Goal: Information Seeking & Learning: Compare options

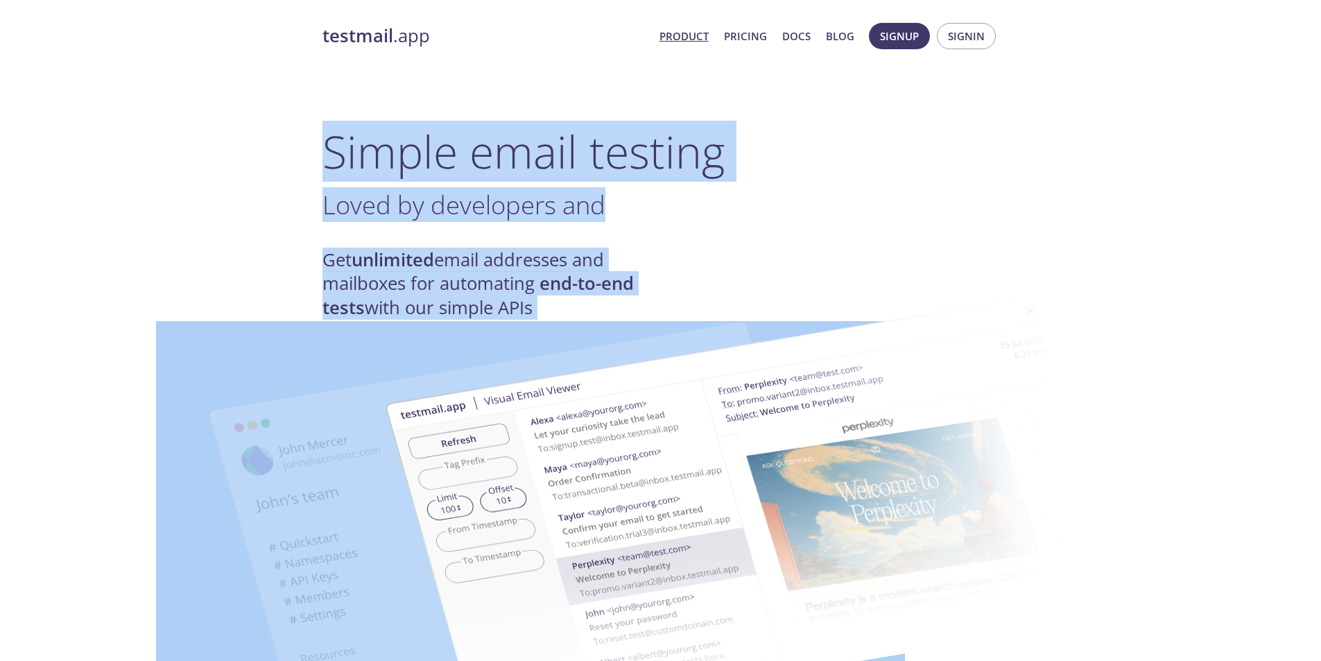
drag, startPoint x: 266, startPoint y: 139, endPoint x: 670, endPoint y: 312, distance: 438.9
click at [670, 312] on img at bounding box center [759, 510] width 749 height 469
click at [329, 137] on h1 "Simple email testing" at bounding box center [660, 151] width 677 height 53
drag, startPoint x: 235, startPoint y: 127, endPoint x: 701, endPoint y: 306, distance: 499.4
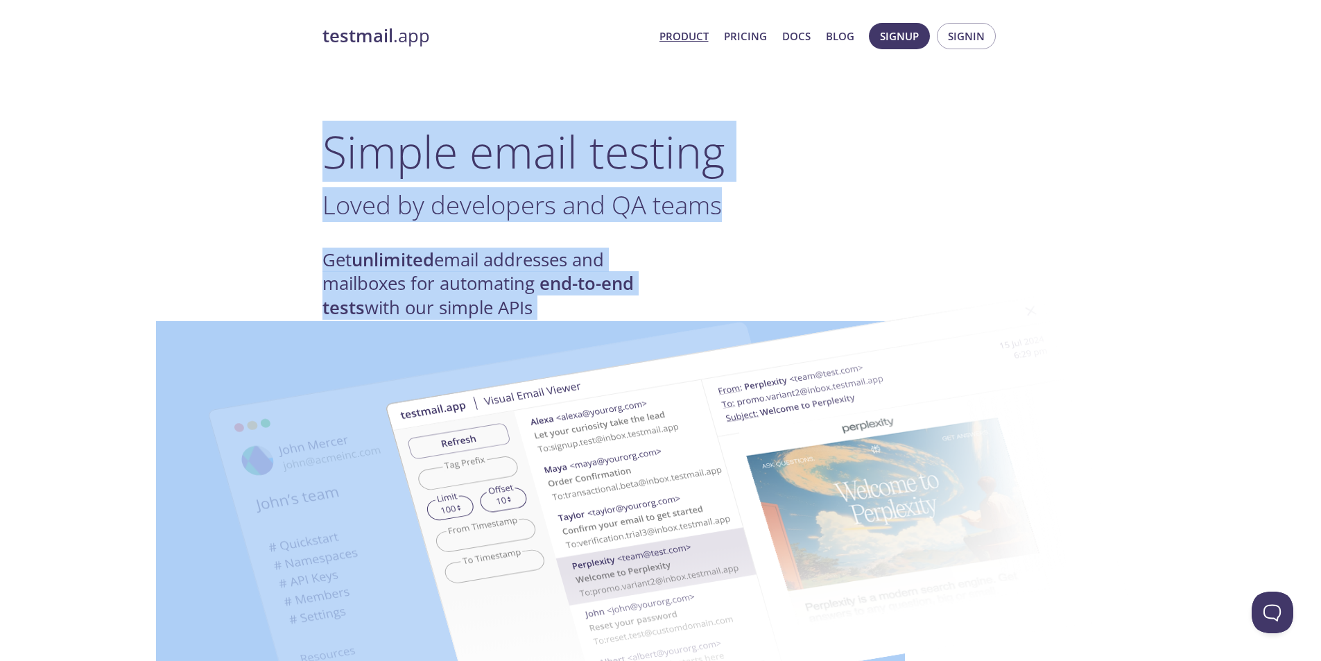
click at [735, 311] on img at bounding box center [759, 510] width 749 height 469
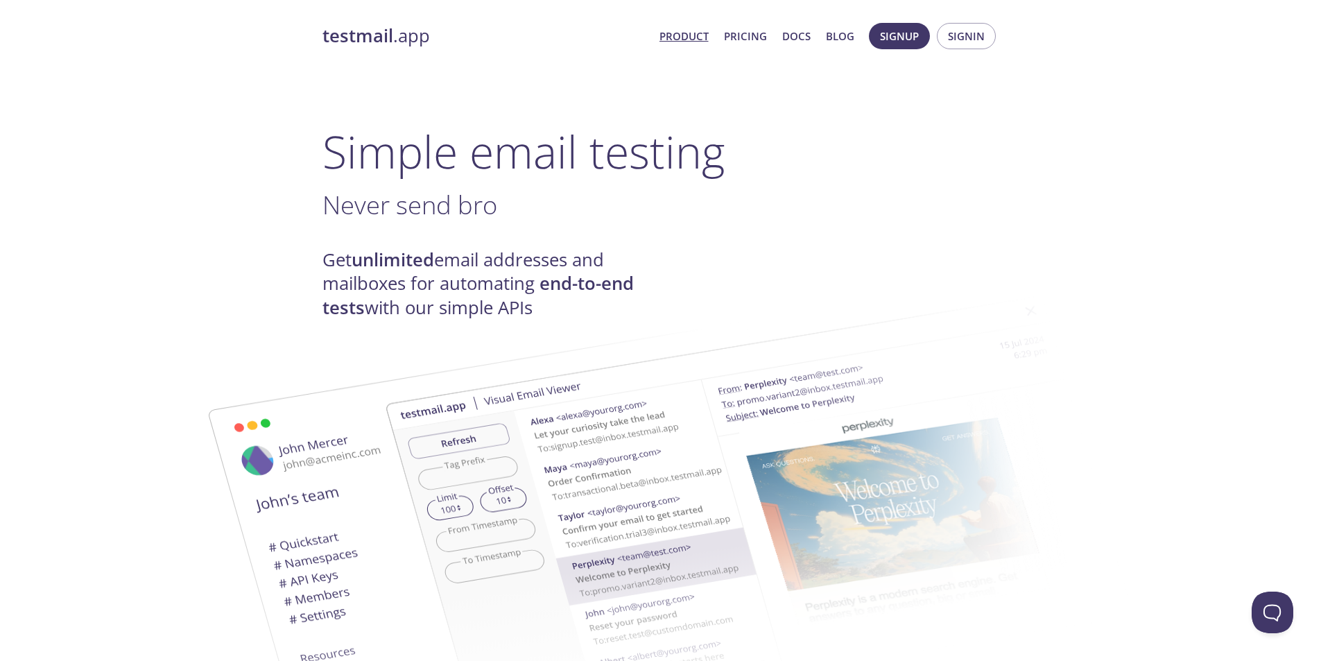
click at [757, 35] on link "Pricing" at bounding box center [745, 36] width 43 height 18
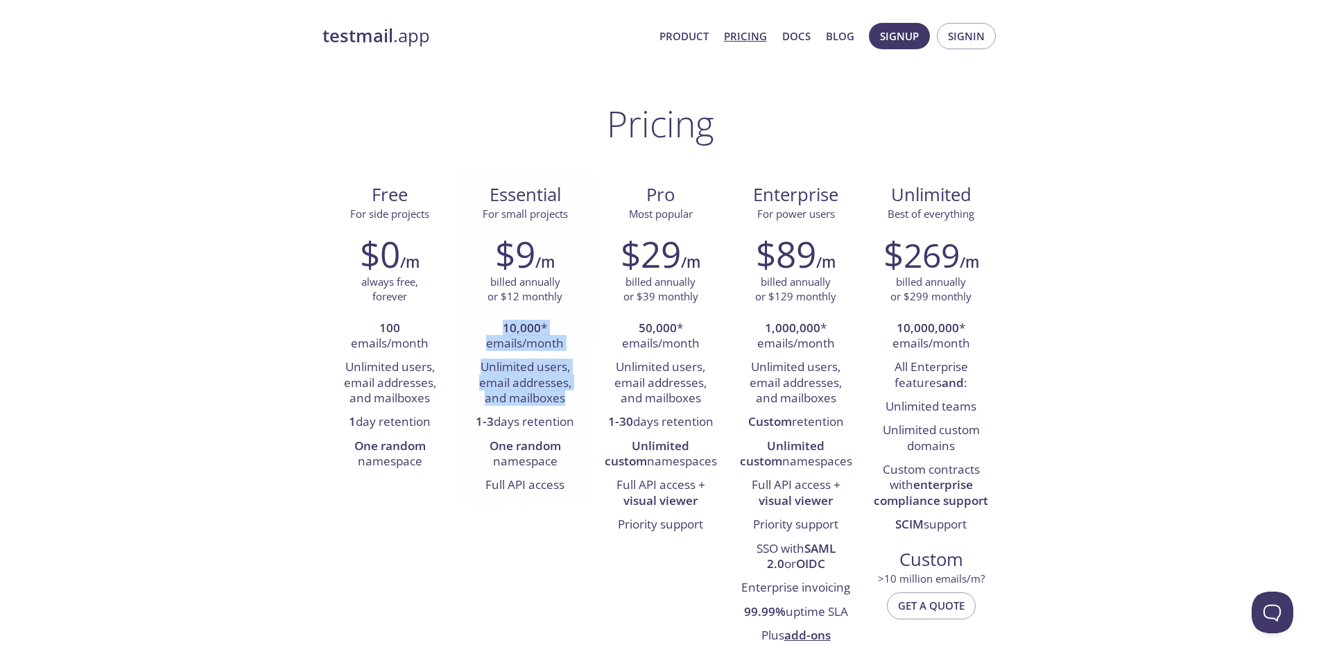
drag, startPoint x: 487, startPoint y: 321, endPoint x: 572, endPoint y: 405, distance: 119.6
click at [570, 405] on ul "10,000 * emails/month Unlimited users, email addresses, and mailboxes 1-3 days …" at bounding box center [525, 407] width 114 height 181
click at [576, 405] on li "Unlimited users, email addresses, and mailboxes" at bounding box center [525, 383] width 114 height 55
drag, startPoint x: 590, startPoint y: 403, endPoint x: 478, endPoint y: 338, distance: 128.9
click at [481, 343] on div "$9 /m billed annually or $12 monthly 10,000 * emails/month Unlimited users, ema…" at bounding box center [525, 365] width 135 height 282
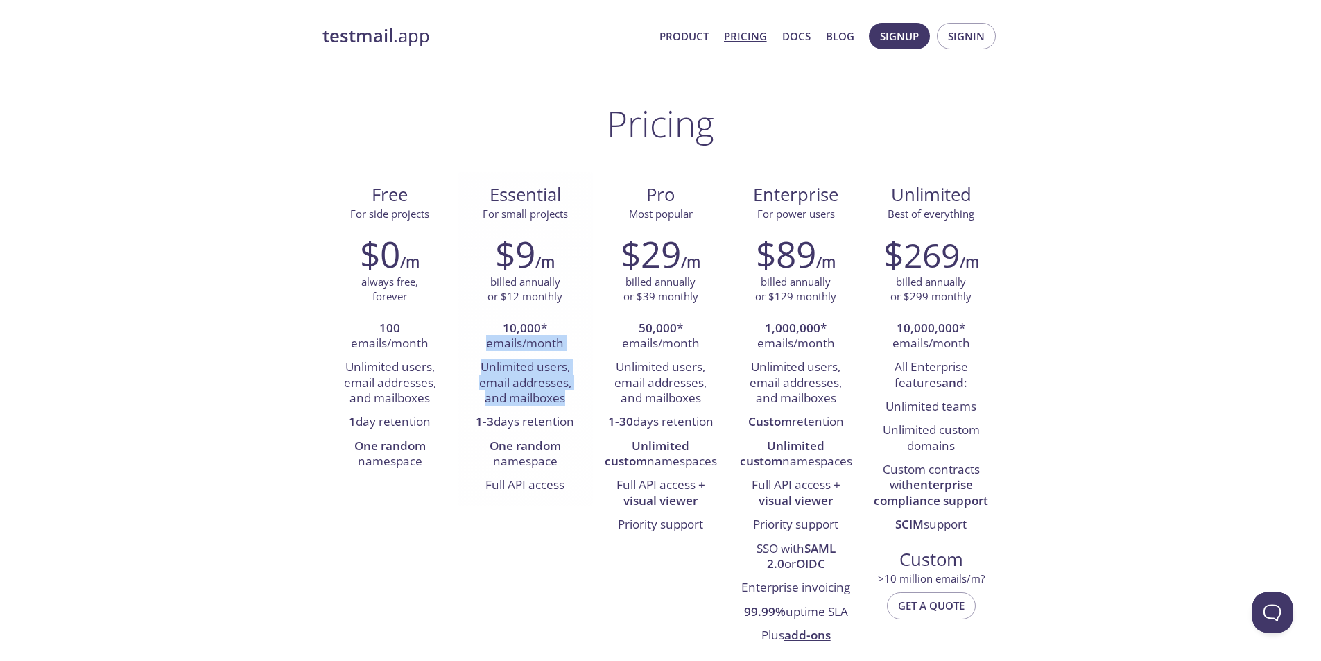
click at [478, 338] on li "10,000 * emails/month" at bounding box center [525, 337] width 114 height 40
drag, startPoint x: 481, startPoint y: 330, endPoint x: 597, endPoint y: 407, distance: 139.6
click at [597, 407] on div "Free For side projects $0 /m always free, forever 100 emails/month Unlimited us…" at bounding box center [660, 414] width 677 height 485
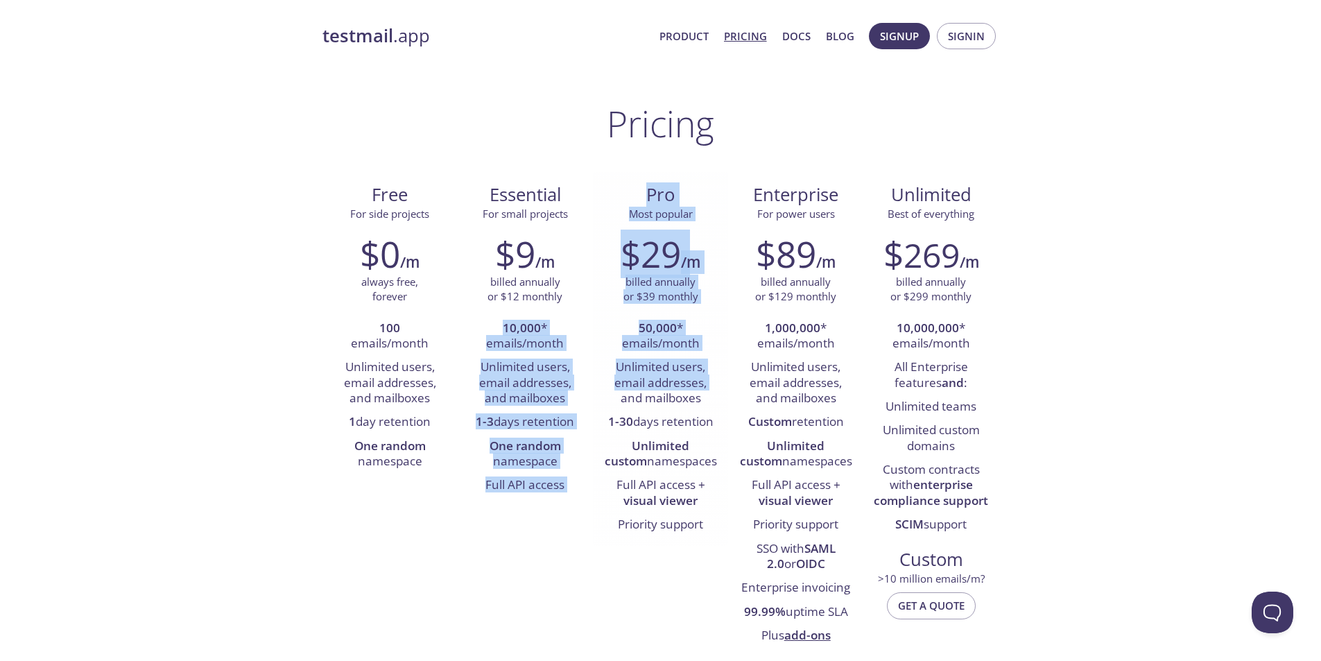
click at [597, 407] on div "$29 /m billed annually or $39 monthly 50,000 * emails/month Unlimited users, em…" at bounding box center [660, 385] width 135 height 322
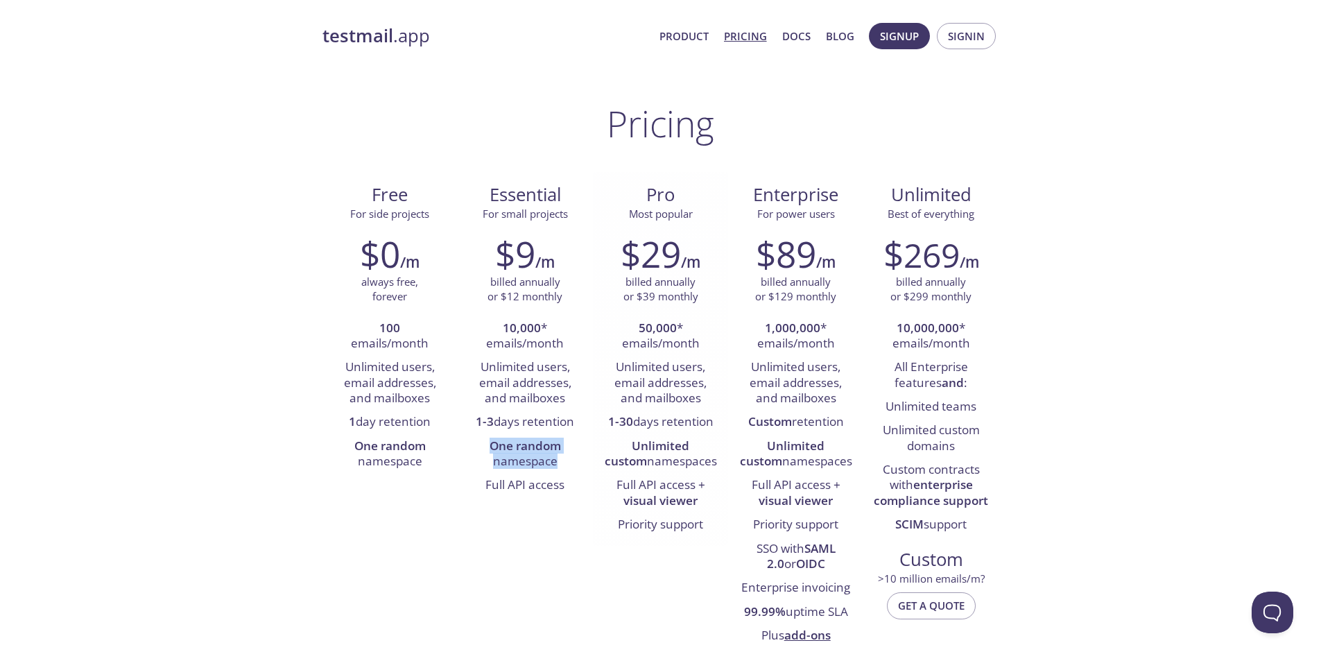
drag, startPoint x: 557, startPoint y: 462, endPoint x: 594, endPoint y: 466, distance: 37.7
click at [594, 466] on div "Free For side projects $0 /m always free, forever 100 emails/month Unlimited us…" at bounding box center [660, 414] width 677 height 485
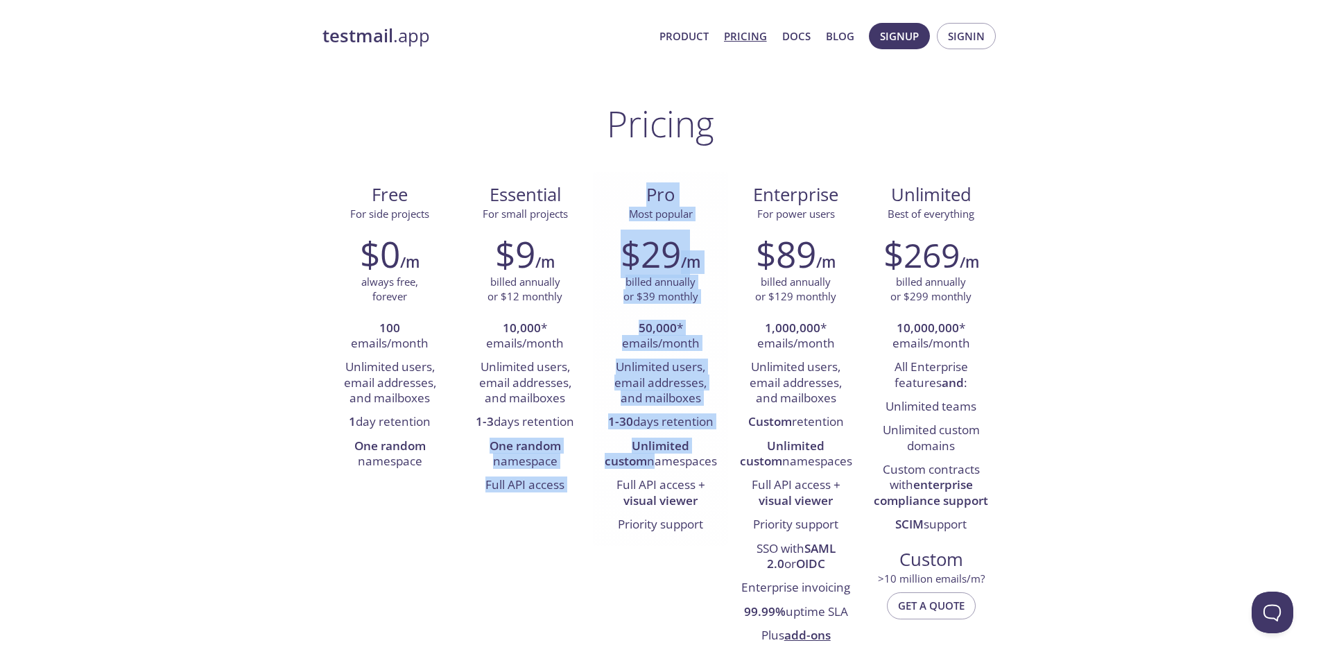
click at [594, 466] on div "$29 /m billed annually or $39 monthly 50,000 * emails/month Unlimited users, em…" at bounding box center [660, 385] width 135 height 322
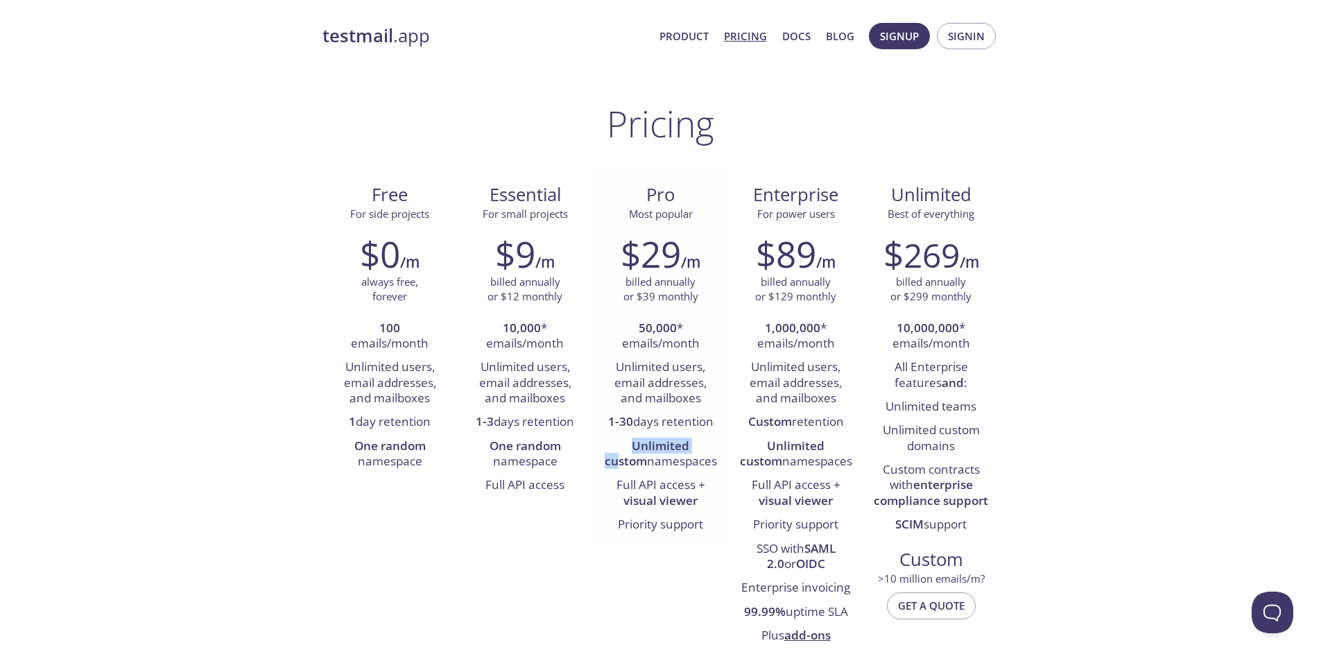
drag, startPoint x: 614, startPoint y: 440, endPoint x: 699, endPoint y: 449, distance: 85.8
click at [690, 449] on strong "Unlimited custom" at bounding box center [647, 453] width 85 height 31
drag, startPoint x: 616, startPoint y: 445, endPoint x: 734, endPoint y: 473, distance: 120.4
click at [727, 471] on div "$29 /m billed annually or $39 monthly 50,000 * emails/month Unlimited users, em…" at bounding box center [660, 385] width 135 height 322
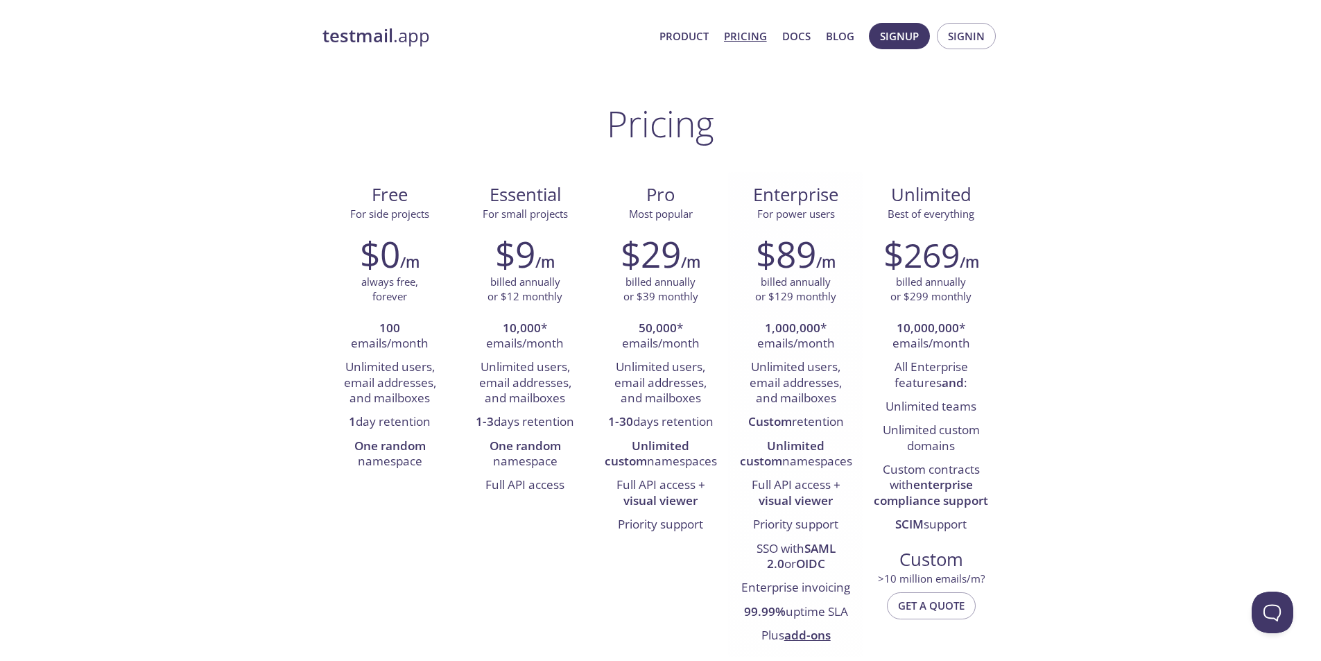
click at [734, 473] on div "$89 /m billed annually or $129 monthly 1,000,000 * emails/month Unlimited users…" at bounding box center [795, 440] width 135 height 433
drag, startPoint x: 620, startPoint y: 446, endPoint x: 725, endPoint y: 509, distance: 122.2
click at [725, 509] on div "$29 /m billed annually or $39 monthly 50,000 * emails/month Unlimited users, em…" at bounding box center [660, 385] width 135 height 322
click at [723, 508] on div "$29 /m billed annually or $39 monthly 50,000 * emails/month Unlimited users, em…" at bounding box center [660, 385] width 135 height 322
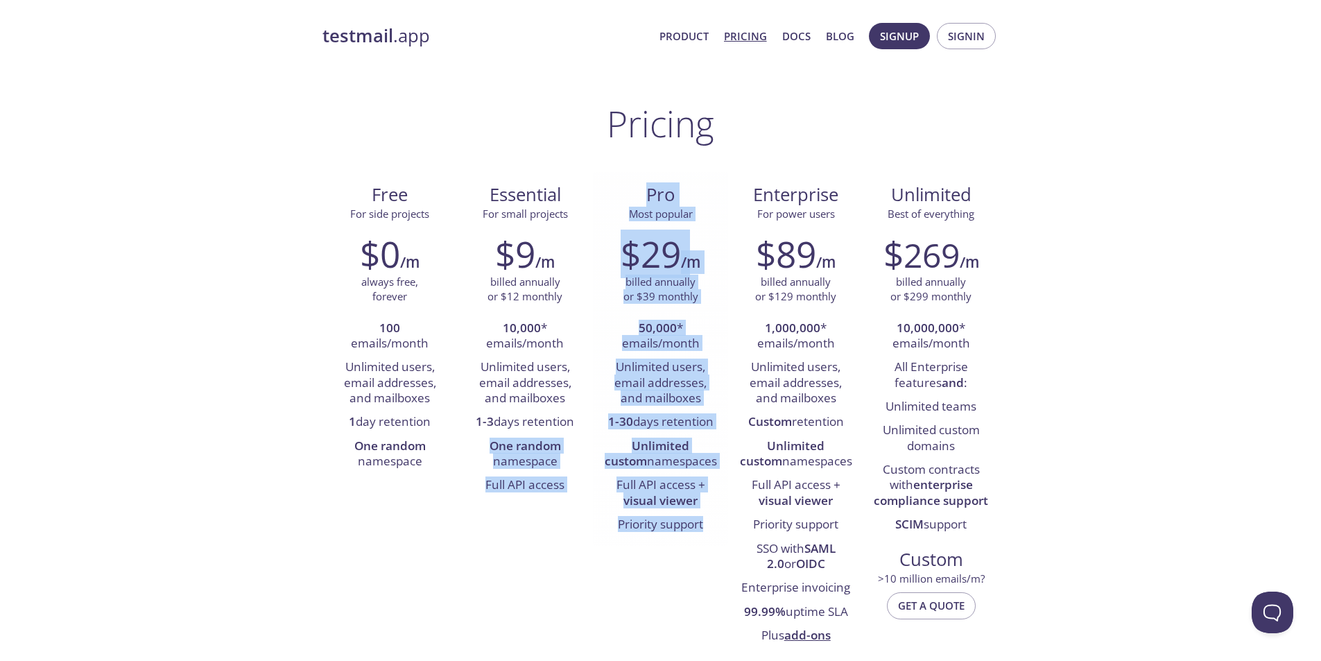
click at [713, 535] on div "Free For side projects $0 /m always free, forever 100 emails/month Unlimited us…" at bounding box center [660, 414] width 677 height 485
click at [711, 534] on li "Priority support" at bounding box center [660, 525] width 114 height 24
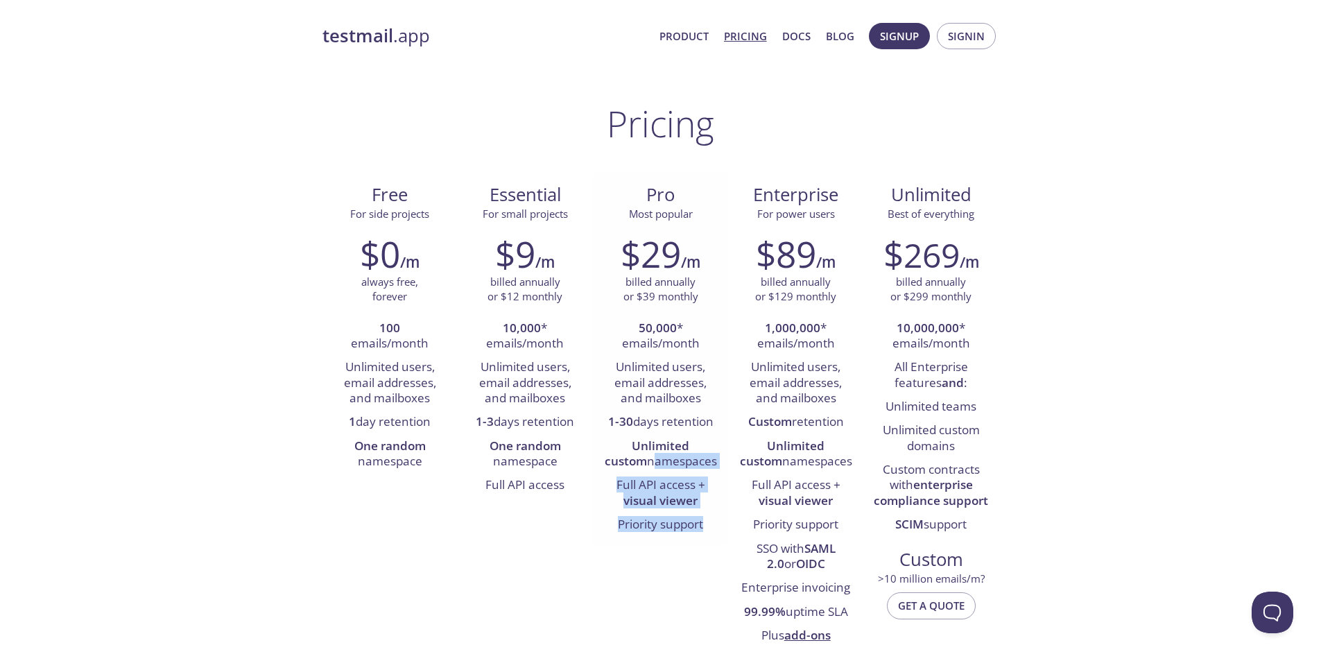
drag, startPoint x: 727, startPoint y: 528, endPoint x: 614, endPoint y: 453, distance: 135.4
click at [614, 453] on div "$29 /m billed annually or $39 monthly 50,000 * emails/month Unlimited users, em…" at bounding box center [660, 385] width 135 height 322
click at [613, 451] on strong "Unlimited custom" at bounding box center [647, 453] width 85 height 31
drag, startPoint x: 608, startPoint y: 443, endPoint x: 713, endPoint y: 524, distance: 132.0
click at [713, 524] on ul "50,000 * emails/month Unlimited users, email addresses, and mailboxes 1-30 days…" at bounding box center [660, 427] width 114 height 221
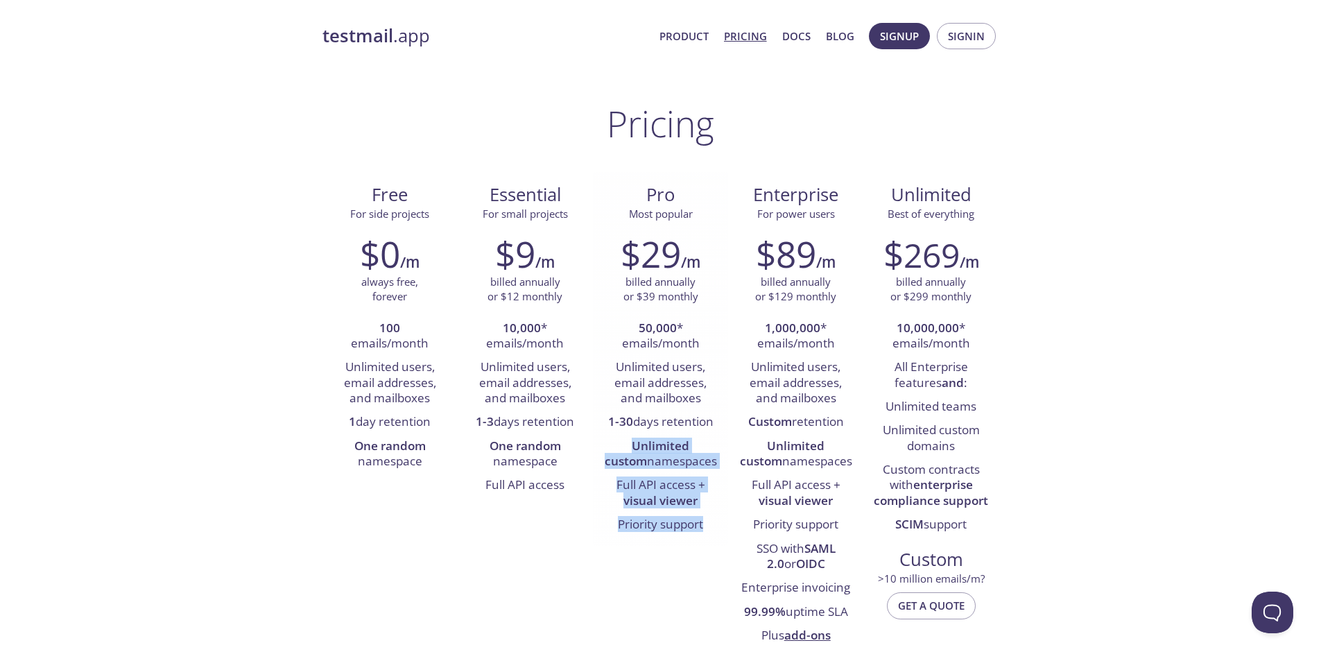
click at [713, 524] on li "Priority support" at bounding box center [660, 525] width 114 height 24
drag, startPoint x: 725, startPoint y: 523, endPoint x: 607, endPoint y: 440, distance: 143.7
click at [609, 443] on div "$29 /m billed annually or $39 monthly 50,000 * emails/month Unlimited users, em…" at bounding box center [660, 385] width 135 height 322
click at [605, 437] on li "Unlimited custom namespaces" at bounding box center [660, 455] width 114 height 40
drag, startPoint x: 605, startPoint y: 437, endPoint x: 715, endPoint y: 515, distance: 134.9
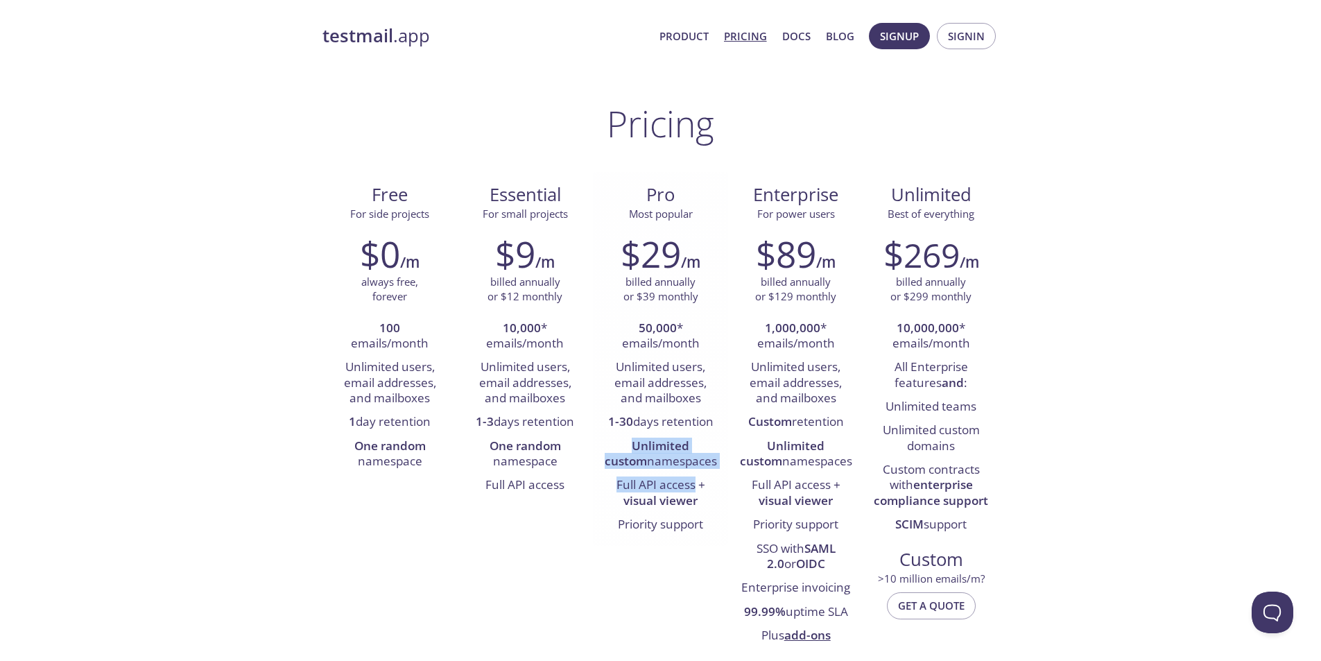
click at [711, 512] on ul "50,000 * emails/month Unlimited users, email addresses, and mailboxes 1-30 days…" at bounding box center [660, 427] width 114 height 221
click at [715, 515] on li "Priority support" at bounding box center [660, 525] width 114 height 24
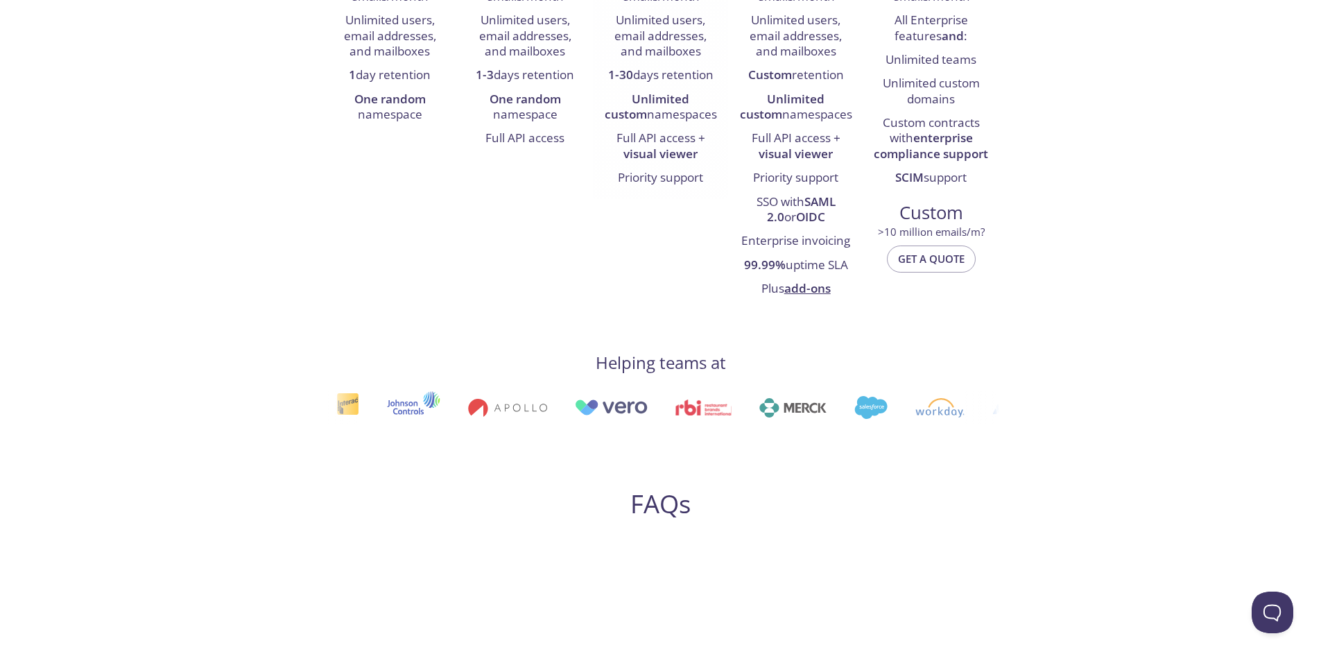
scroll to position [416, 0]
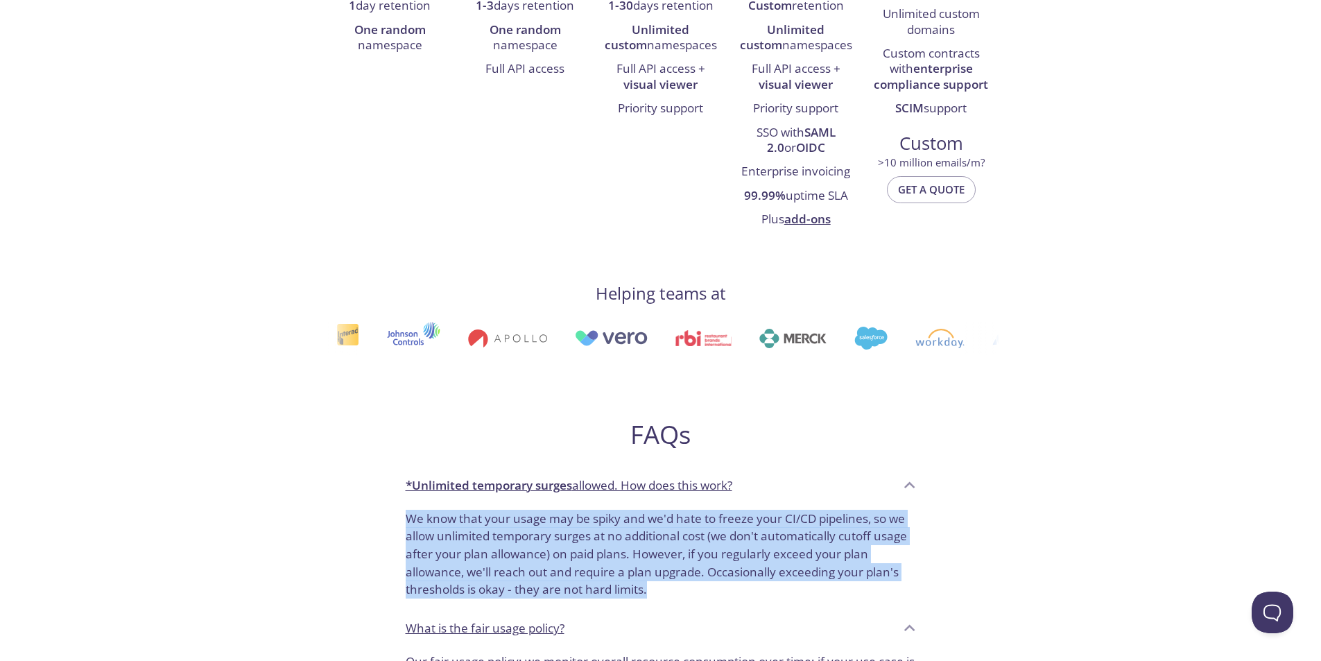
drag, startPoint x: 410, startPoint y: 518, endPoint x: 747, endPoint y: 587, distance: 343.2
click at [746, 587] on div "We know that your usage may be spiky and we'd hate to freeze your CI/CD pipelin…" at bounding box center [661, 557] width 533 height 106
click at [747, 587] on p "We know that your usage may be spiky and we'd hate to freeze your CI/CD pipelin…" at bounding box center [661, 554] width 510 height 89
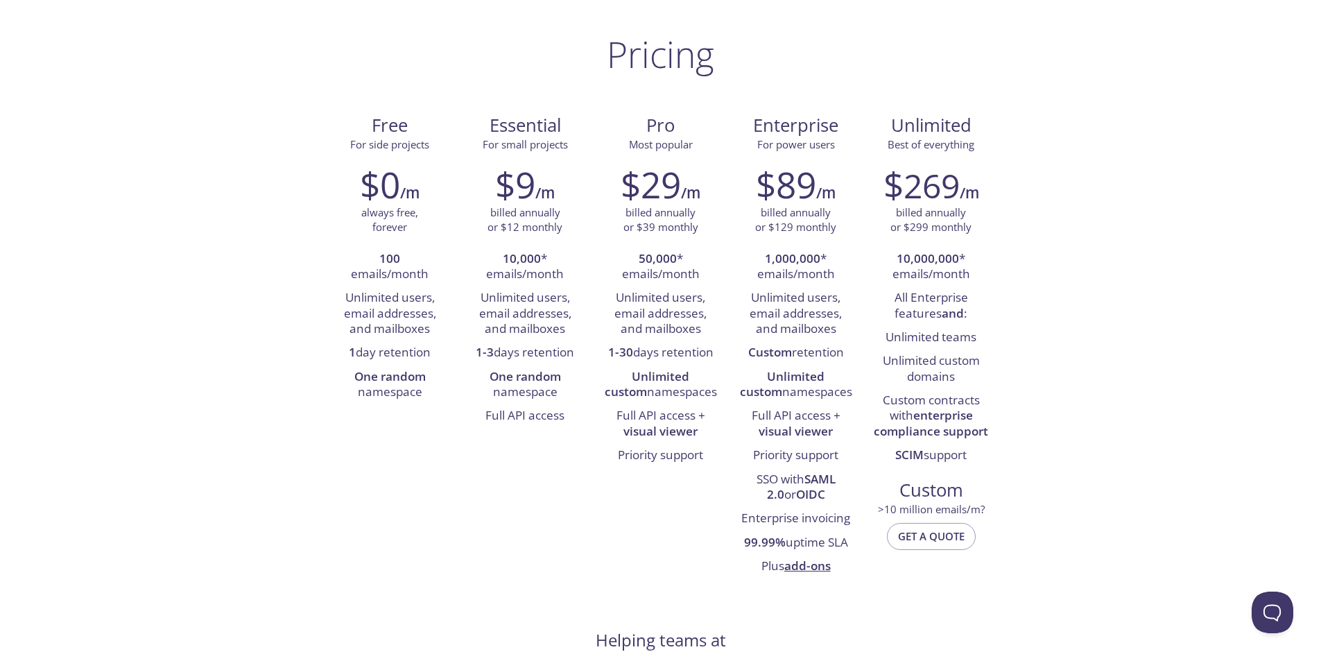
scroll to position [0, 0]
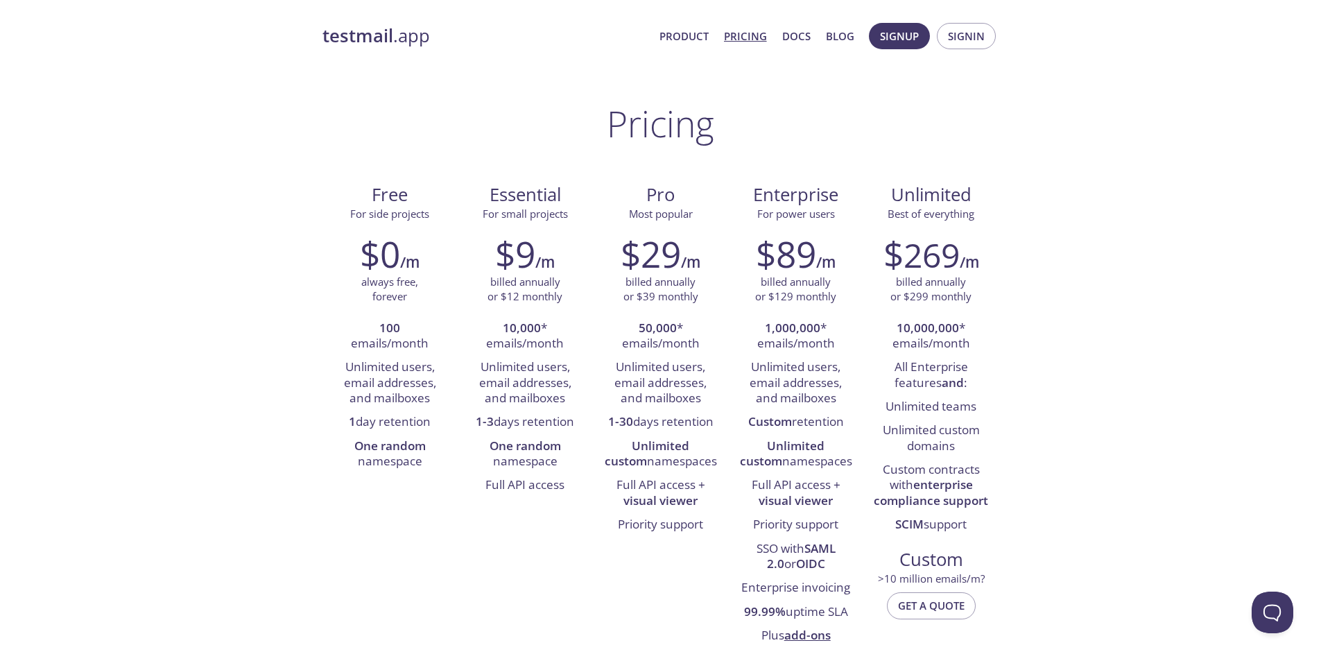
drag, startPoint x: 751, startPoint y: 184, endPoint x: 820, endPoint y: 243, distance: 90.0
click at [818, 242] on div "Enterprise For power users $89 /m billed annually or $129 monthly 1,000,000 * e…" at bounding box center [795, 414] width 135 height 485
click at [820, 243] on div "$89 /m" at bounding box center [795, 254] width 114 height 42
drag, startPoint x: 746, startPoint y: 200, endPoint x: 823, endPoint y: 286, distance: 115.4
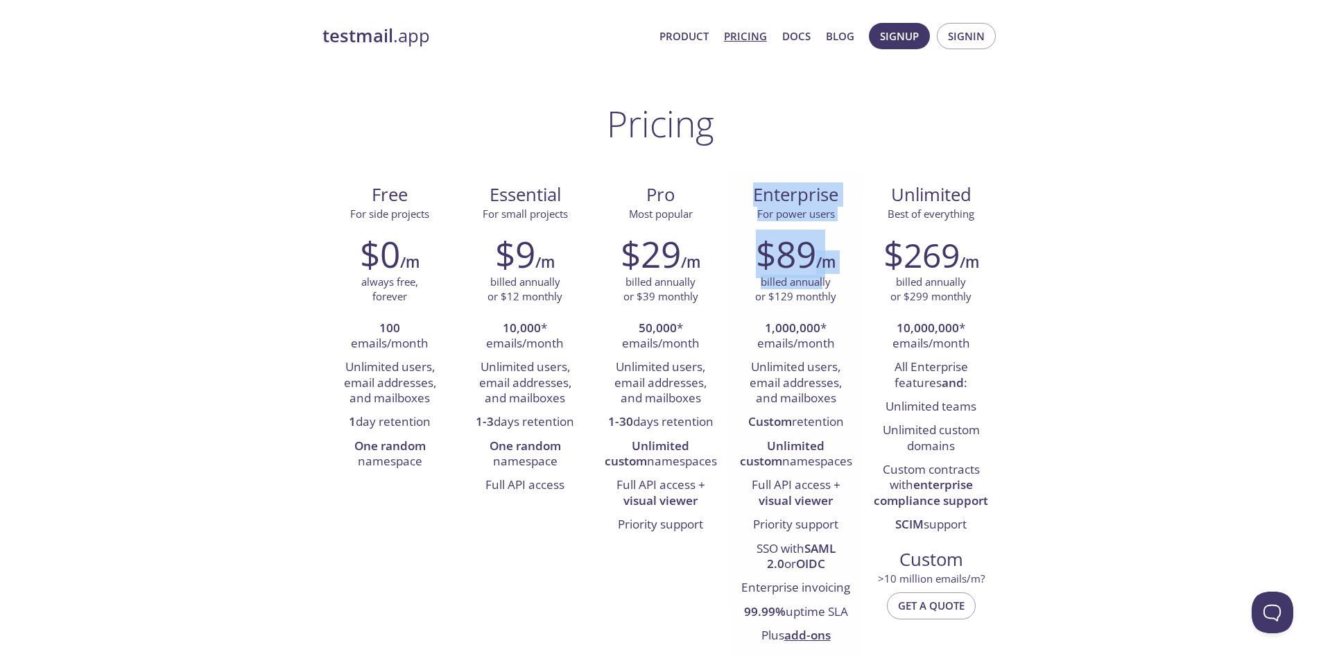
click at [823, 286] on div "Enterprise For power users $89 /m billed annually or $129 monthly 1,000,000 * e…" at bounding box center [795, 414] width 135 height 485
click at [823, 286] on p "billed annually or $129 monthly" at bounding box center [795, 290] width 81 height 30
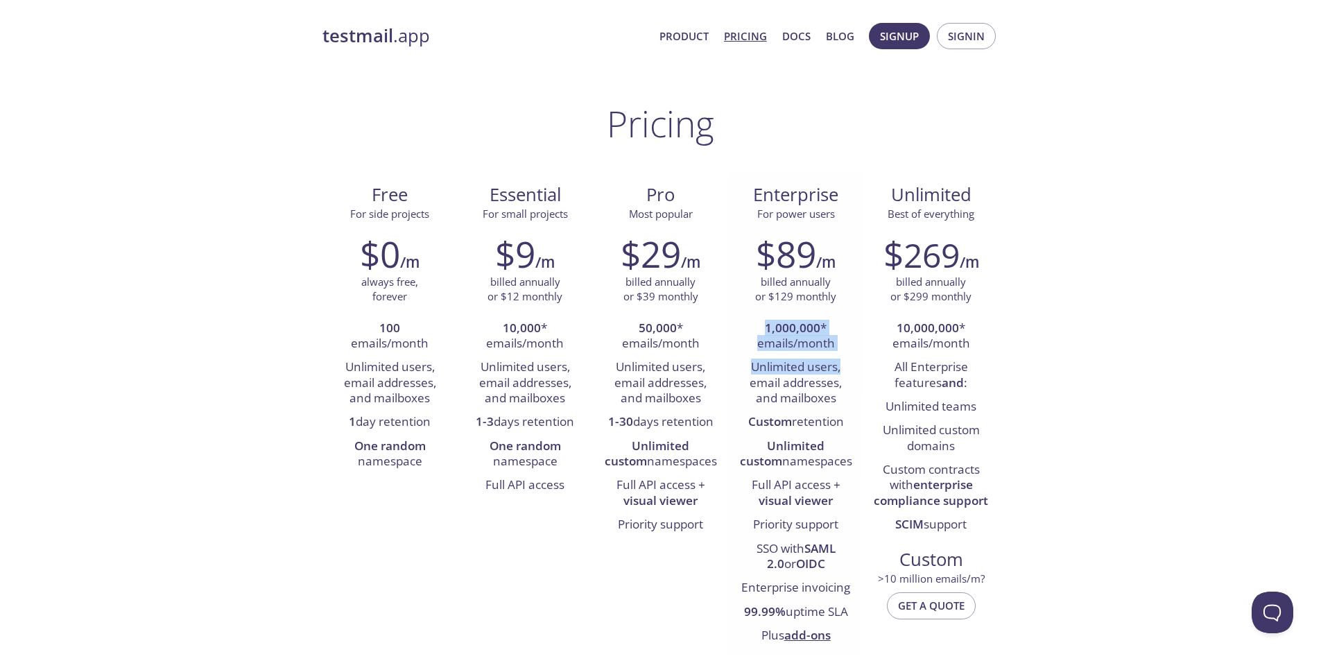
drag, startPoint x: 792, startPoint y: 336, endPoint x: 854, endPoint y: 361, distance: 67.0
click at [854, 361] on div "$89 /m billed annually or $129 monthly 1,000,000 * emails/month Unlimited users…" at bounding box center [795, 440] width 135 height 433
drag, startPoint x: 849, startPoint y: 340, endPoint x: 763, endPoint y: 320, distance: 87.8
click at [781, 323] on div "$89 /m billed annually or $129 monthly 1,000,000 * emails/month Unlimited users…" at bounding box center [795, 440] width 135 height 433
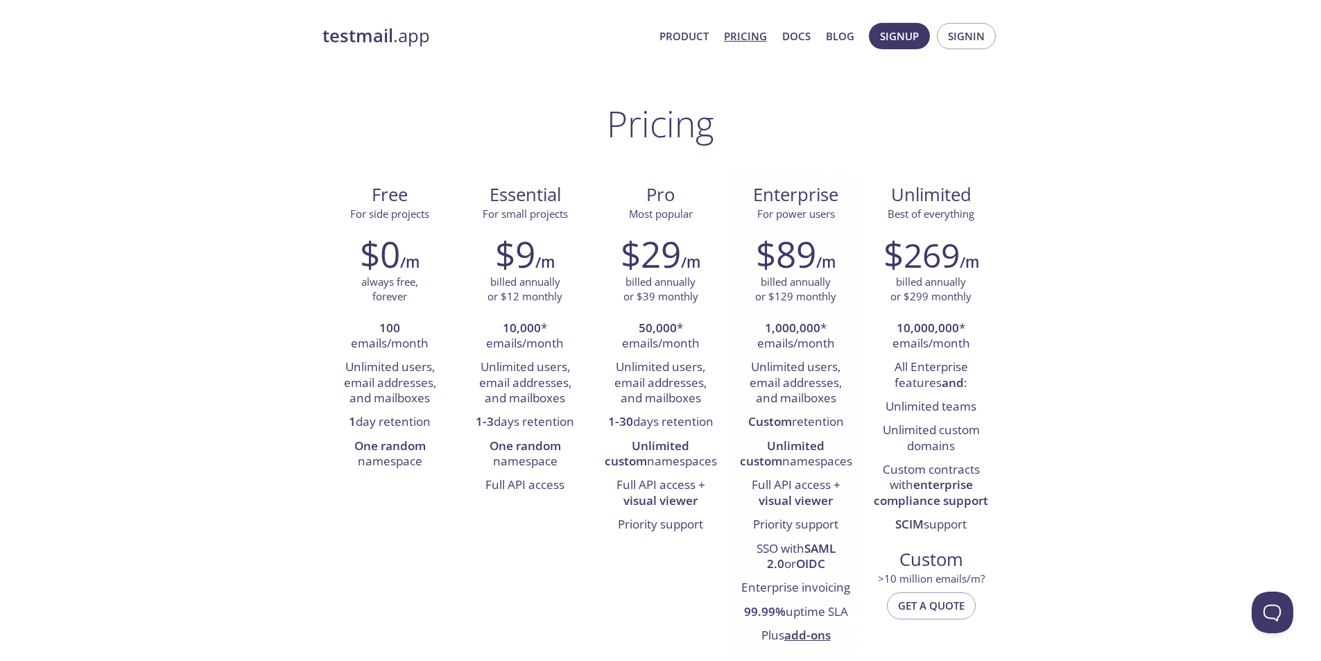
click at [762, 320] on li "1,000,000 * emails/month" at bounding box center [795, 337] width 114 height 40
drag, startPoint x: 784, startPoint y: 333, endPoint x: 828, endPoint y: 344, distance: 45.1
click at [826, 344] on li "1,000,000 * emails/month" at bounding box center [795, 337] width 114 height 40
click at [829, 344] on li "1,000,000 * emails/month" at bounding box center [795, 337] width 114 height 40
drag, startPoint x: 743, startPoint y: 438, endPoint x: 828, endPoint y: 460, distance: 88.3
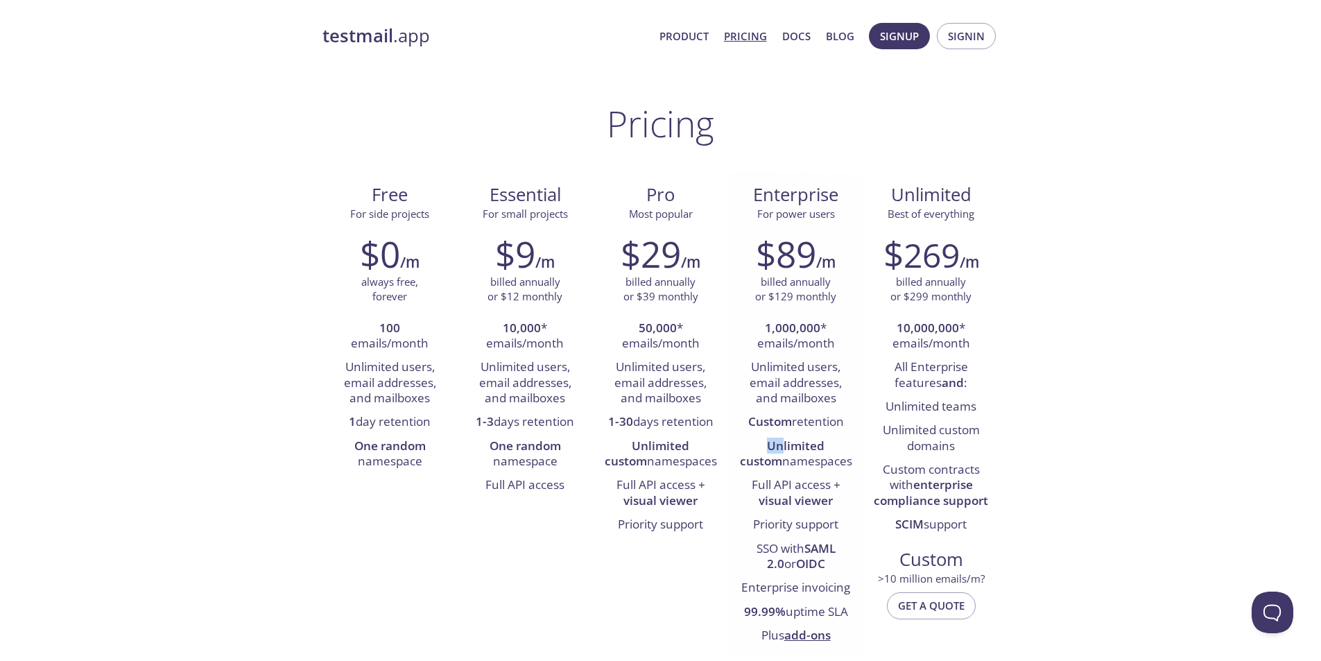
click at [828, 460] on li "Unlimited custom namespaces" at bounding box center [795, 455] width 114 height 40
click at [831, 460] on li "Unlimited custom namespaces" at bounding box center [795, 455] width 114 height 40
drag, startPoint x: 756, startPoint y: 284, endPoint x: 867, endPoint y: 300, distance: 112.0
click at [840, 299] on div "billed annually or $129 monthly" at bounding box center [795, 290] width 114 height 30
click at [867, 300] on div "$ 269 /m billed annually or $299 monthly 10,000,000 * emails/month All Enterpri…" at bounding box center [930, 385] width 135 height 322
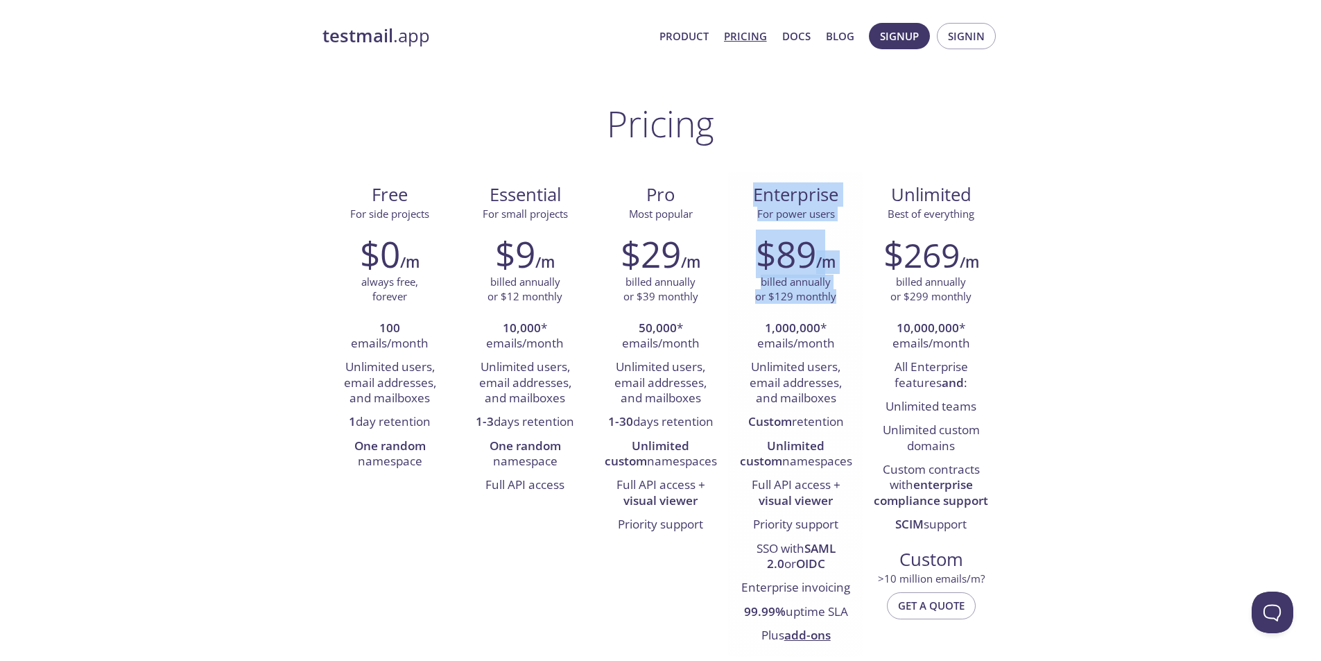
drag, startPoint x: 741, startPoint y: 193, endPoint x: 843, endPoint y: 297, distance: 145.1
click at [843, 297] on div "Enterprise For power users $89 /m billed annually or $129 monthly 1,000,000 * e…" at bounding box center [795, 414] width 135 height 485
click at [843, 297] on div "billed annually or $129 monthly" at bounding box center [795, 290] width 114 height 30
drag, startPoint x: 789, startPoint y: 248, endPoint x: 741, endPoint y: 194, distance: 71.7
click at [741, 194] on div "Enterprise For power users $89 /m billed annually or $129 monthly 1,000,000 * e…" at bounding box center [795, 414] width 135 height 485
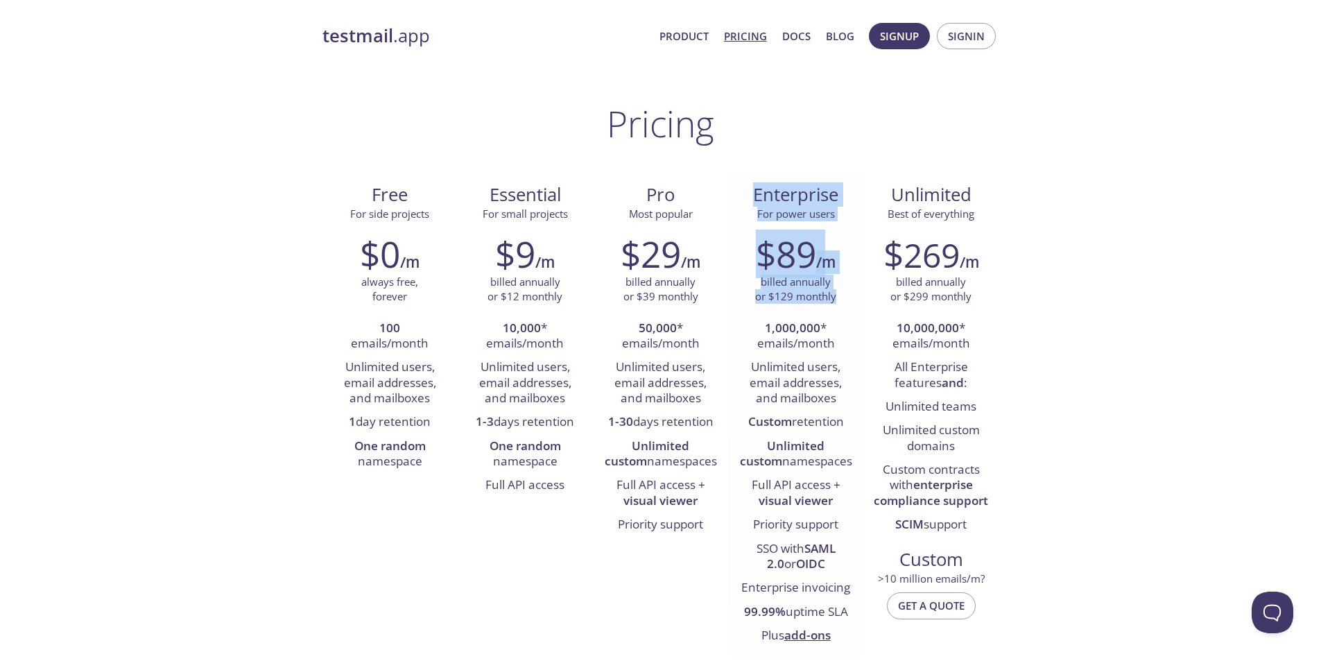
click at [737, 189] on div "Enterprise For power users" at bounding box center [795, 198] width 135 height 52
drag, startPoint x: 786, startPoint y: 232, endPoint x: 841, endPoint y: 279, distance: 72.4
click at [841, 278] on div "Enterprise For power users $89 /m billed annually or $129 monthly 1,000,000 * e…" at bounding box center [795, 414] width 135 height 485
click at [841, 279] on div "billed annually or $129 monthly" at bounding box center [795, 290] width 114 height 30
